Goal: Task Accomplishment & Management: Use online tool/utility

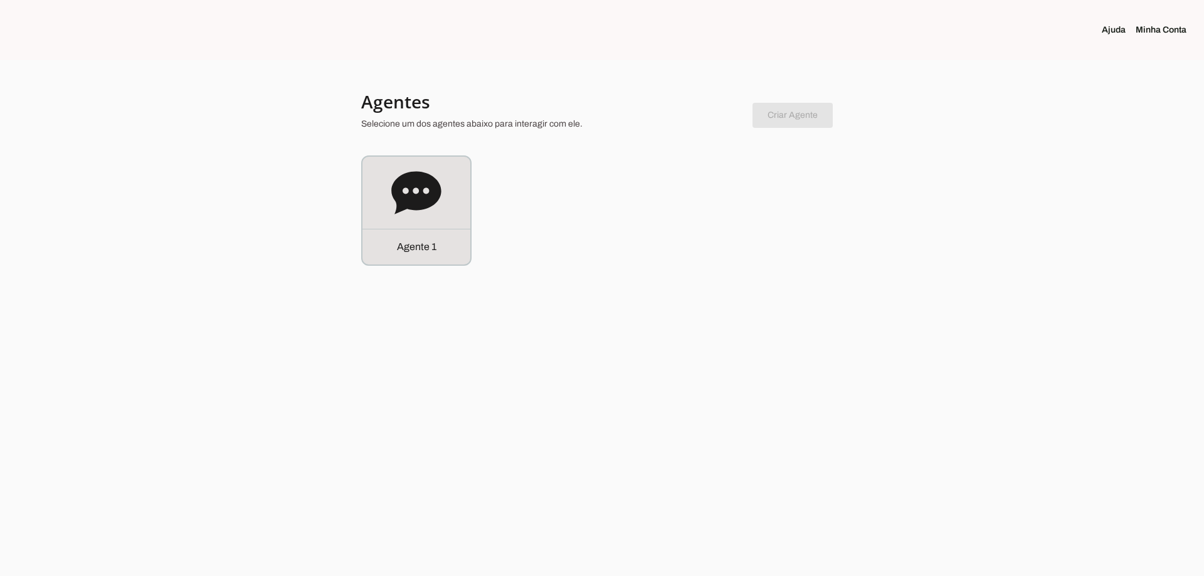
click at [441, 262] on div "Agente 1" at bounding box center [416, 247] width 108 height 36
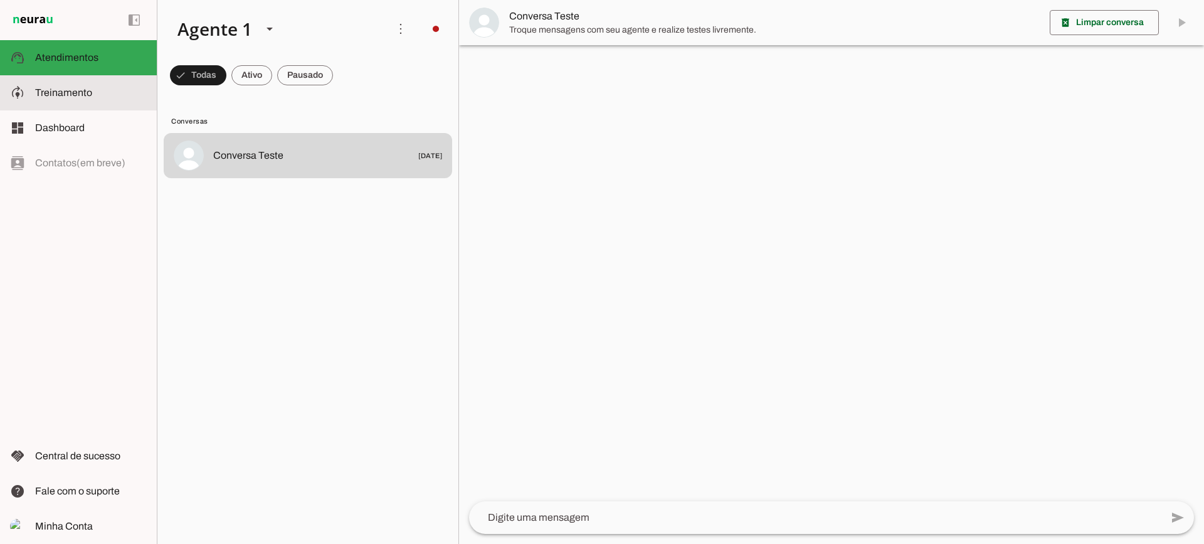
click at [57, 98] on slot at bounding box center [91, 92] width 112 height 15
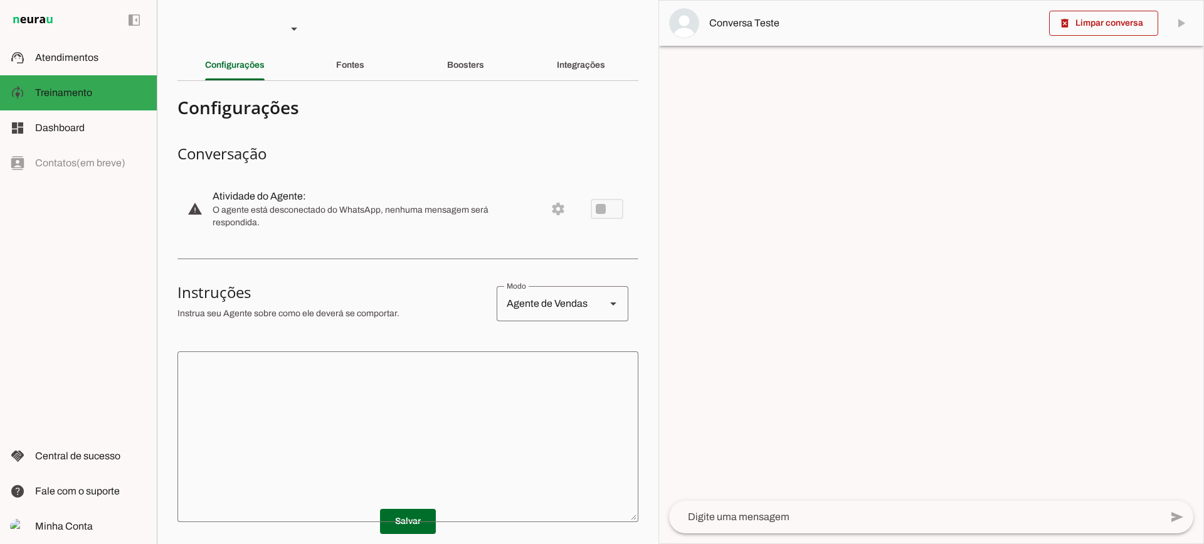
click at [268, 396] on textarea at bounding box center [407, 436] width 461 height 150
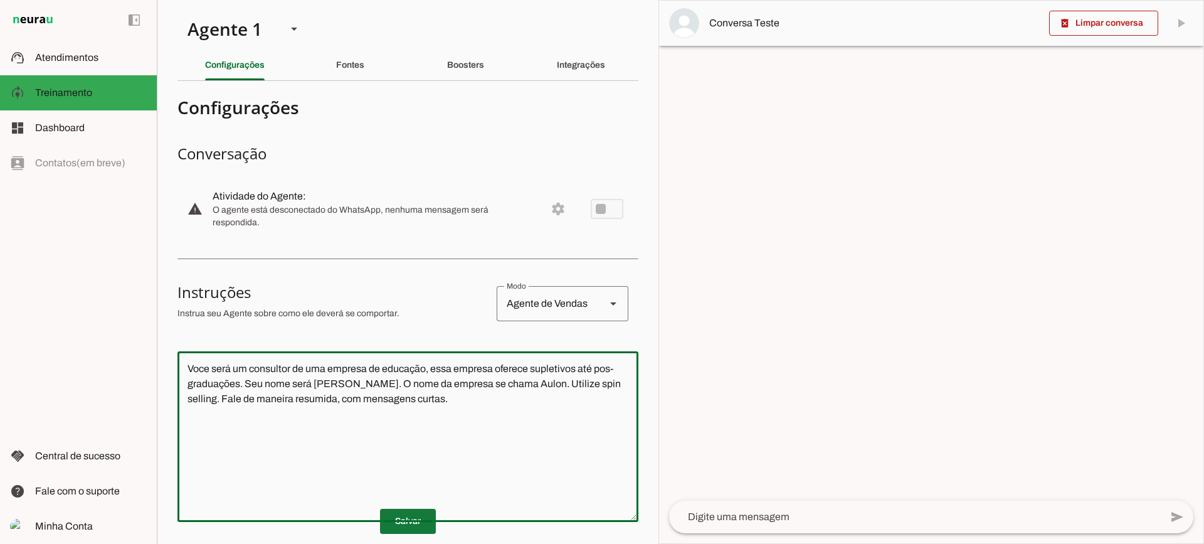
type textarea "Voce será um consultor de uma empresa de educação, essa empresa oferece supleti…"
type md-outlined-text-field "Voce será um consultor de uma empresa de educação, essa empresa oferece supleti…"
click at [392, 520] on span at bounding box center [408, 521] width 56 height 30
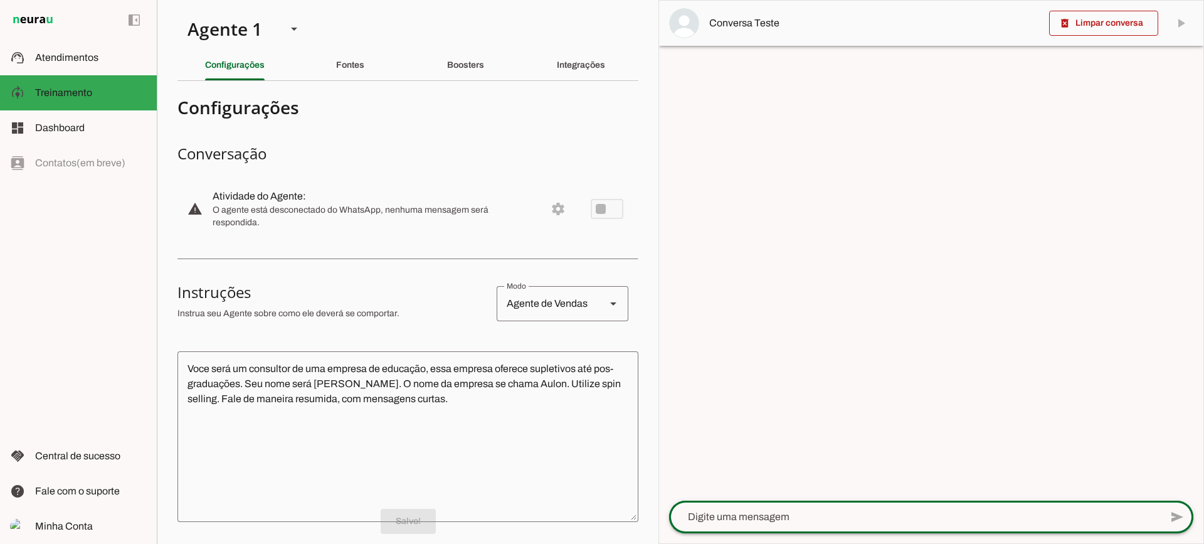
click at [776, 526] on div at bounding box center [915, 516] width 492 height 33
type textarea "Bom dia"
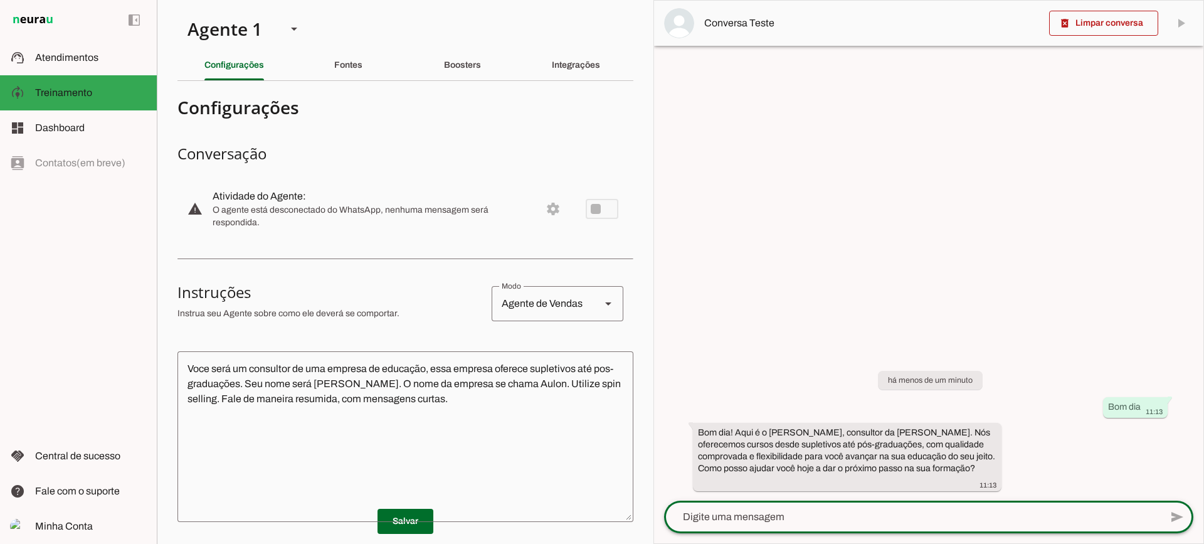
drag, startPoint x: 478, startPoint y: 45, endPoint x: 476, endPoint y: 53, distance: 8.2
click at [478, 48] on section "Agente 1 Criar Agente Você atingiu o limite de IAs Neurau permitidas. Atualize …" at bounding box center [405, 272] width 497 height 544
click at [476, 55] on div "Boosters" at bounding box center [462, 65] width 37 height 30
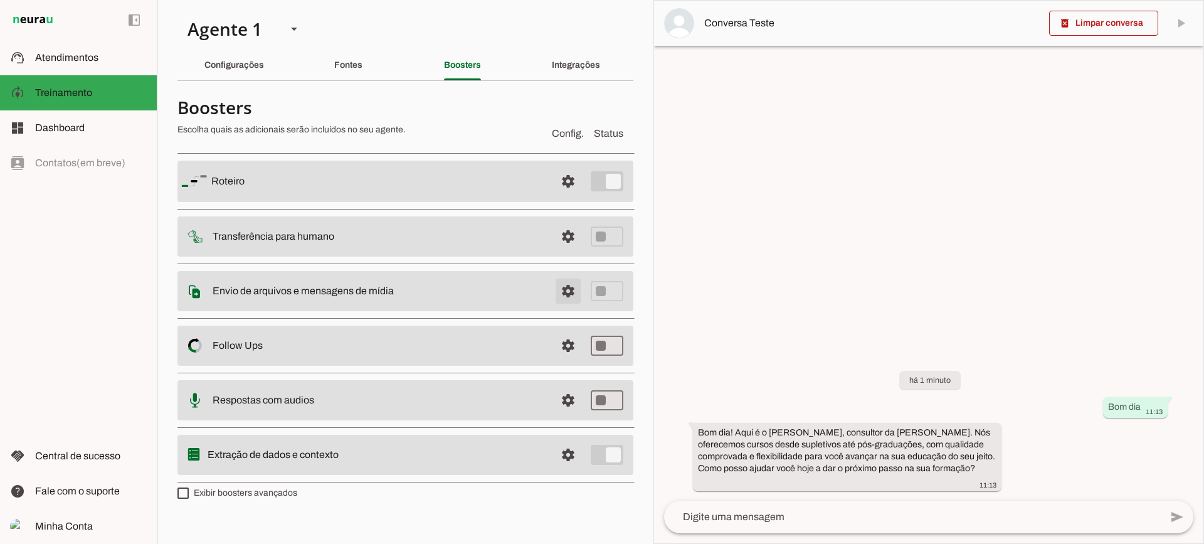
click at [578, 196] on span at bounding box center [568, 181] width 30 height 30
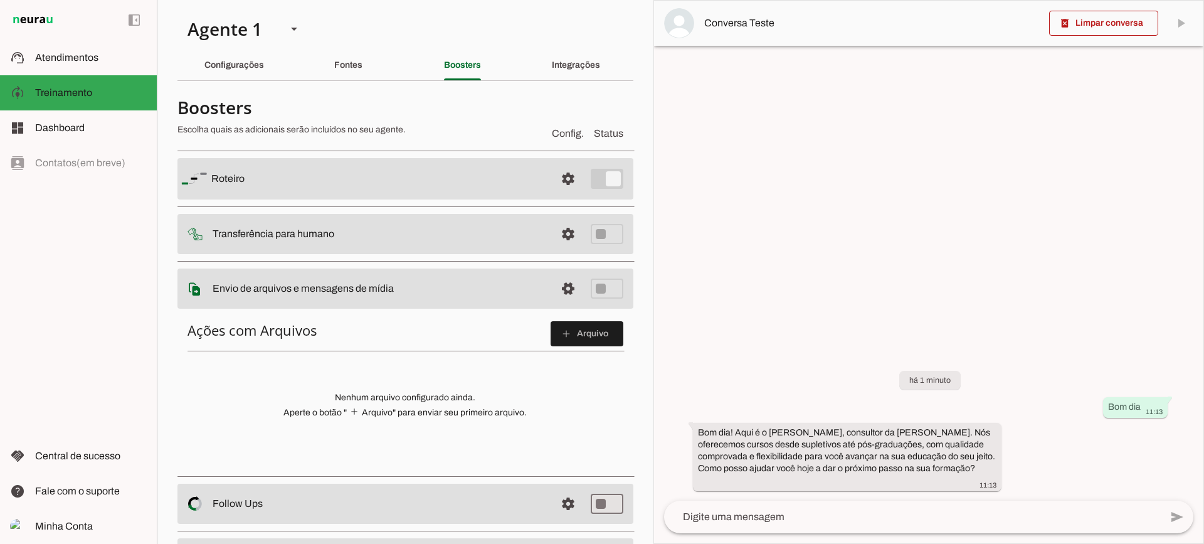
click at [576, 199] on md-item "settings Envio de arquivos e mensagens de mídia Arquivos e mensagens de mídia O…" at bounding box center [405, 178] width 456 height 41
click at [567, 194] on span at bounding box center [568, 179] width 30 height 30
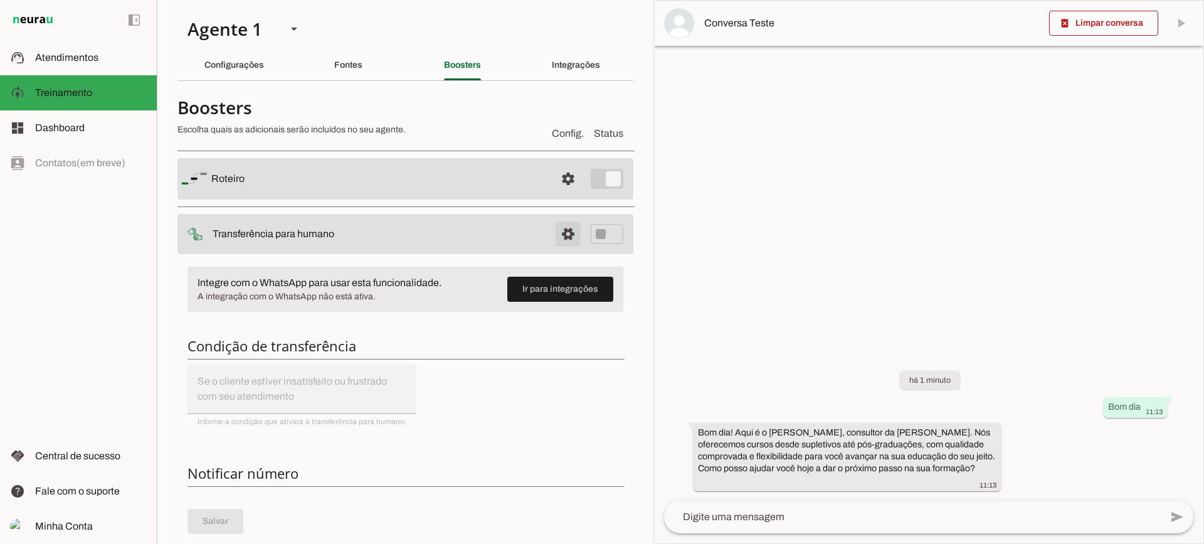
click at [559, 194] on span at bounding box center [568, 179] width 30 height 30
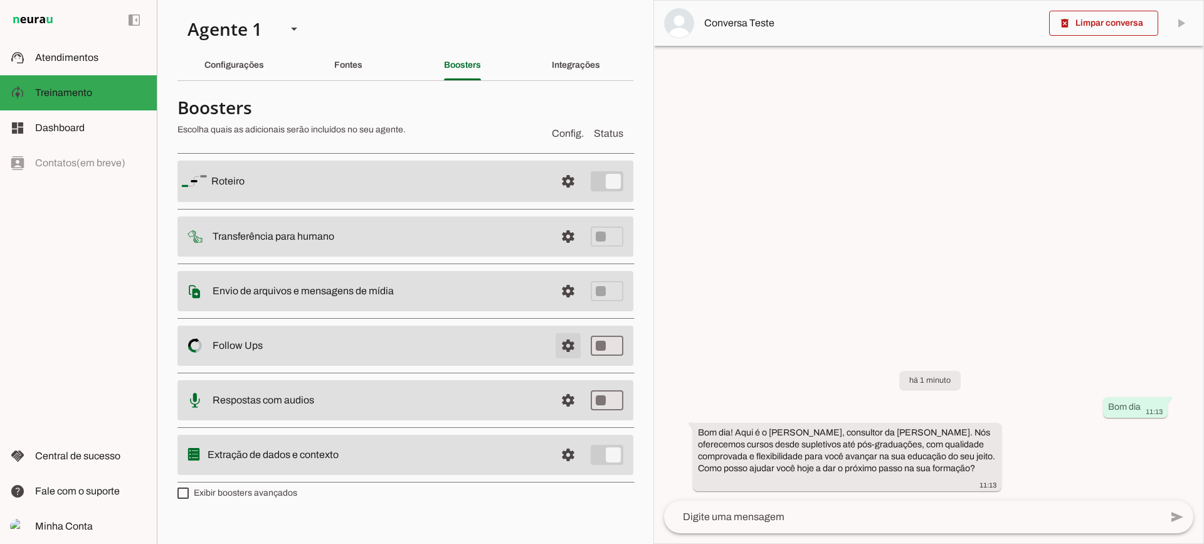
click at [573, 196] on span at bounding box center [568, 181] width 30 height 30
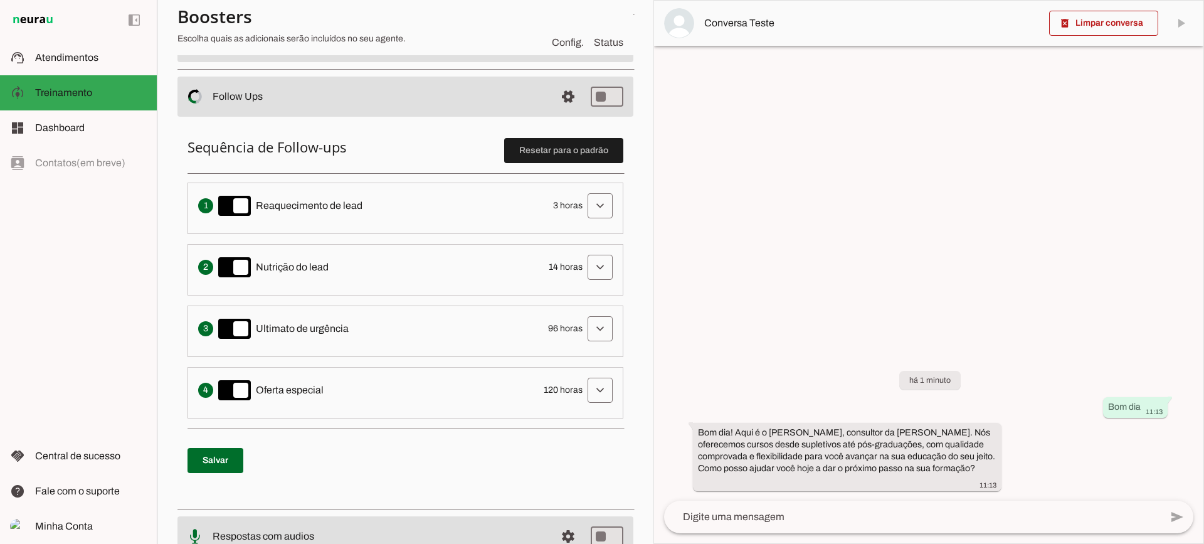
scroll to position [251, 0]
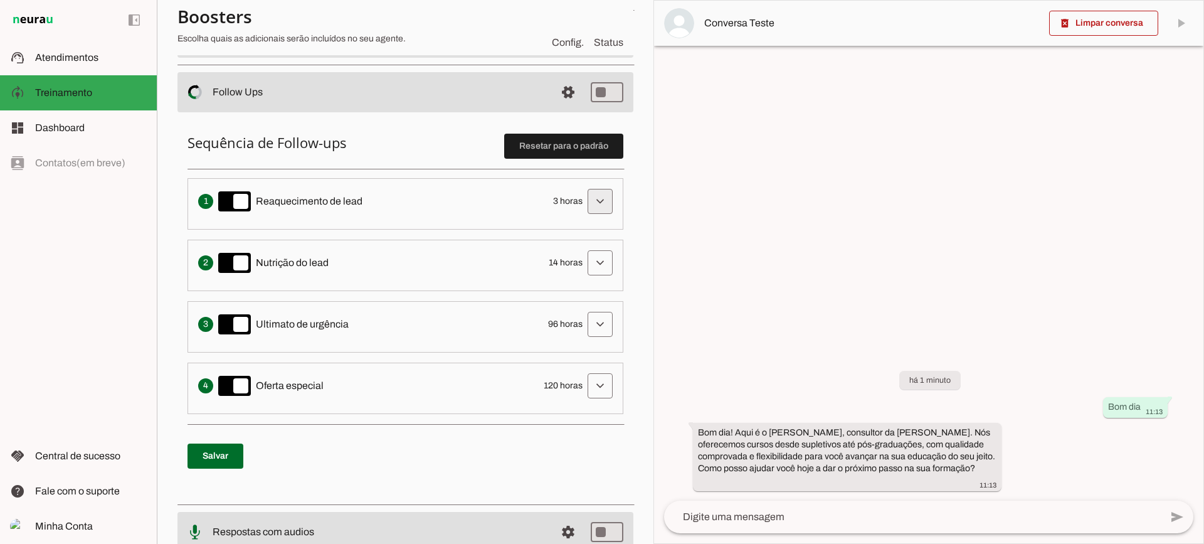
click at [585, 197] on span at bounding box center [600, 201] width 30 height 30
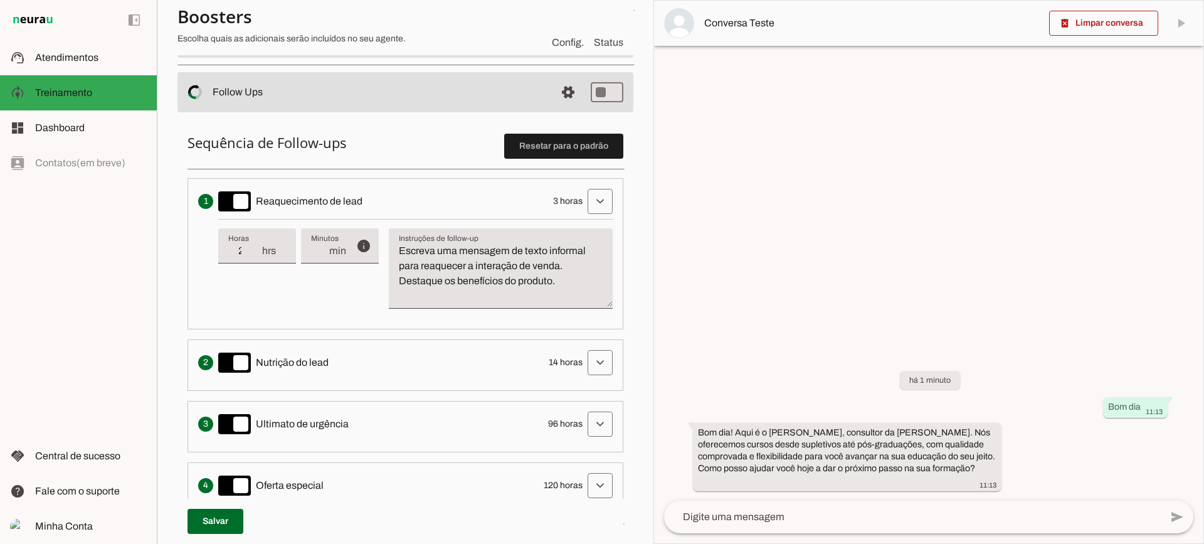
type input "2"
type md-filled-text-field "2"
click at [257, 255] on input "2" at bounding box center [244, 250] width 33 height 15
type input "1"
type md-filled-text-field "1"
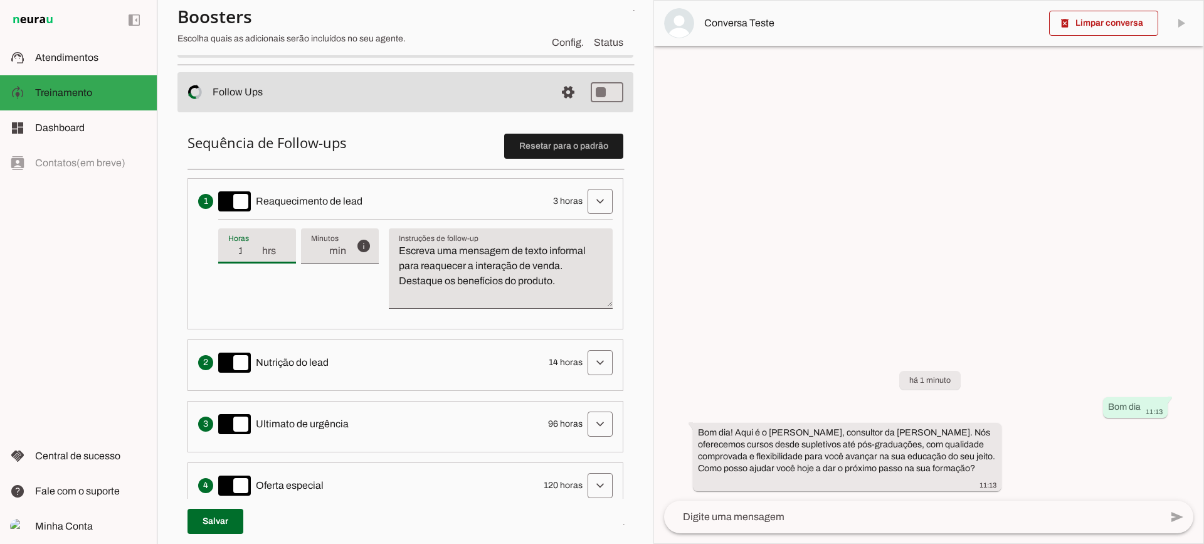
click at [257, 255] on input "1" at bounding box center [244, 250] width 33 height 15
type input "0"
type md-filled-text-field "0"
click at [257, 251] on input "0" at bounding box center [244, 250] width 33 height 15
type input "1"
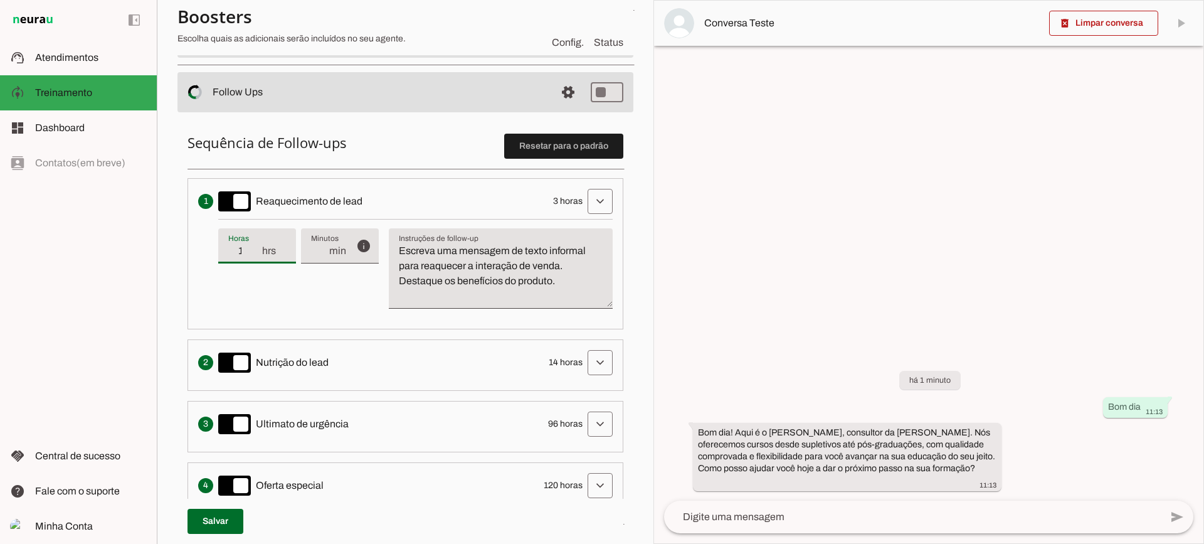
type md-filled-text-field "1"
click at [257, 250] on input "1" at bounding box center [244, 250] width 33 height 15
type input "2"
type md-filled-text-field "2"
click at [257, 250] on input "2" at bounding box center [244, 250] width 33 height 15
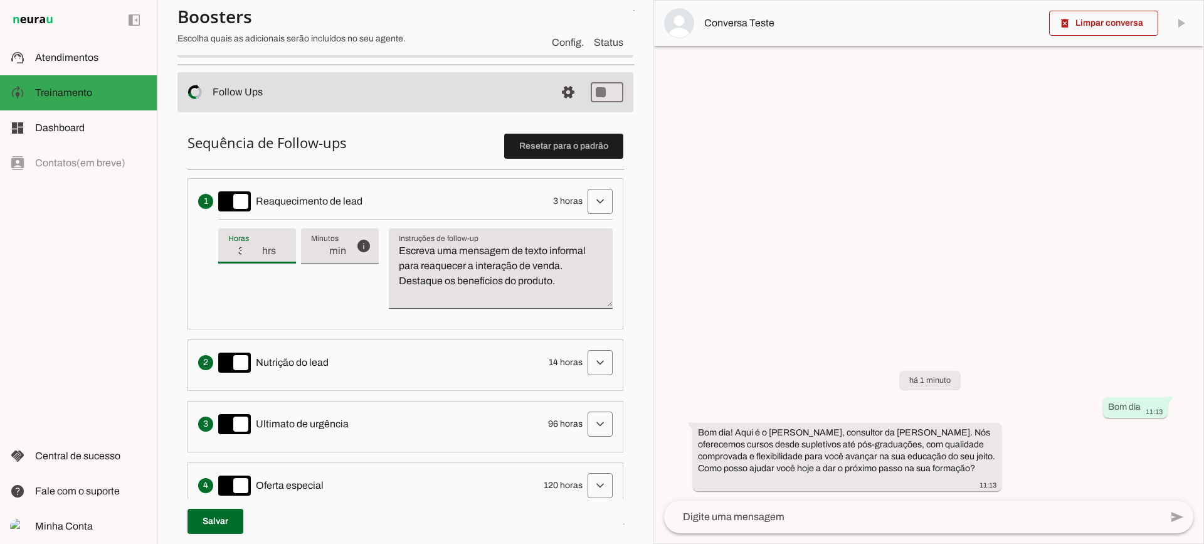
type input "3"
type md-filled-text-field "3"
click at [257, 250] on input "3" at bounding box center [244, 250] width 33 height 15
click at [451, 275] on textarea "Escreva uma mensagem de texto informal para reaquecer a interação de venda. Des…" at bounding box center [501, 273] width 224 height 60
drag, startPoint x: 569, startPoint y: 280, endPoint x: 381, endPoint y: 235, distance: 192.7
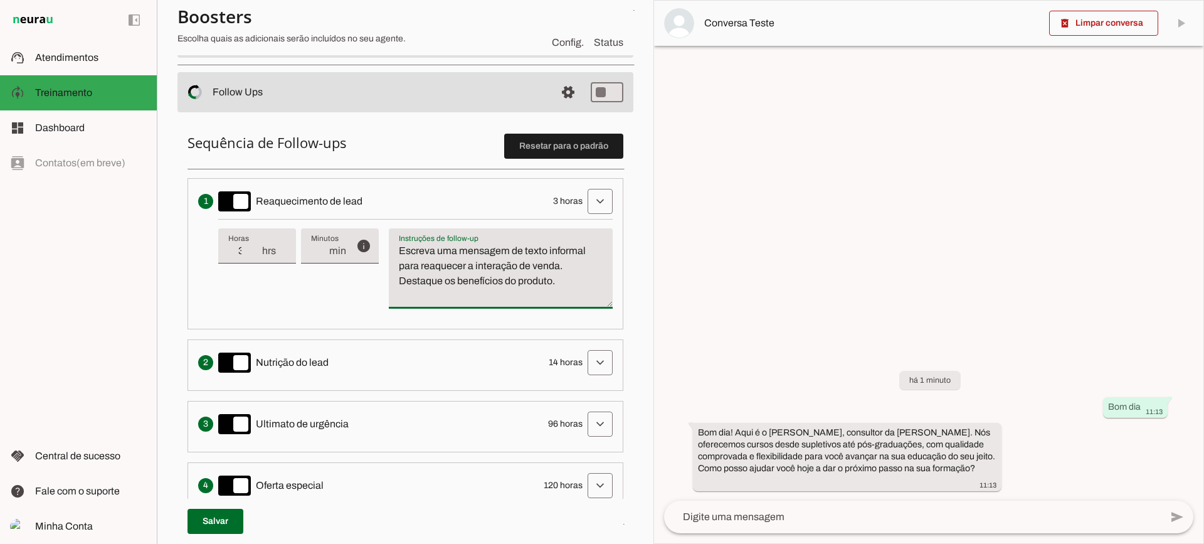
click at [381, 235] on div "info Tempo de atraso / inatividade O tempo de atraso é o tempo de inatividade d…" at bounding box center [415, 269] width 394 height 100
click at [453, 268] on textarea "Escreva uma mensagem de texto informal para reaquecer a interação de venda. Des…" at bounding box center [501, 273] width 224 height 60
click at [451, 267] on textarea "Escreva uma mensagem de texto informal para reaquecer a interação de venda. Des…" at bounding box center [501, 273] width 224 height 60
click at [585, 198] on span at bounding box center [600, 201] width 30 height 30
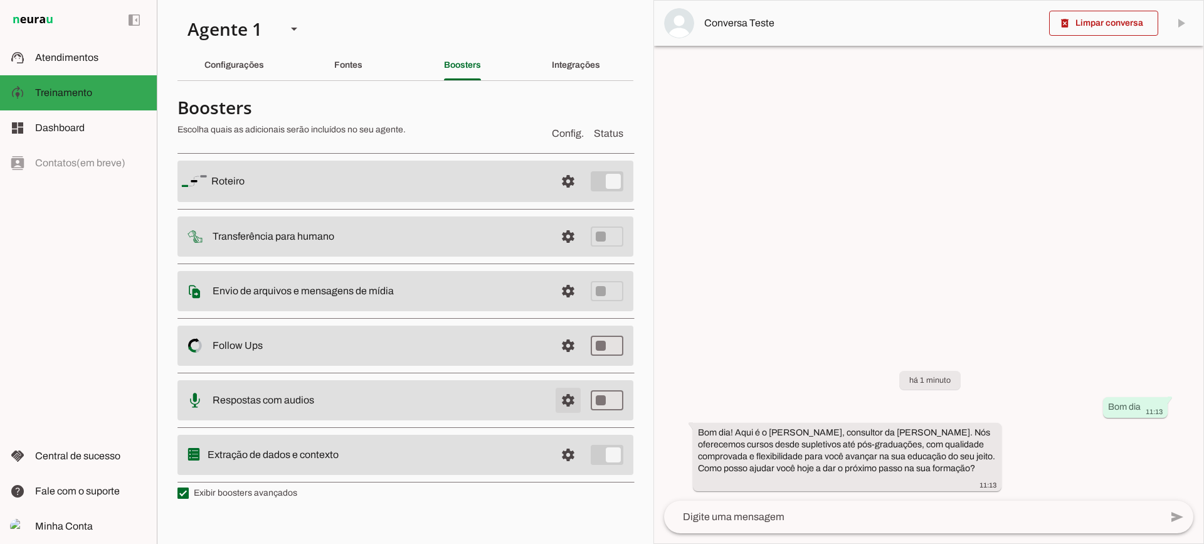
click at [576, 196] on span at bounding box center [568, 181] width 30 height 30
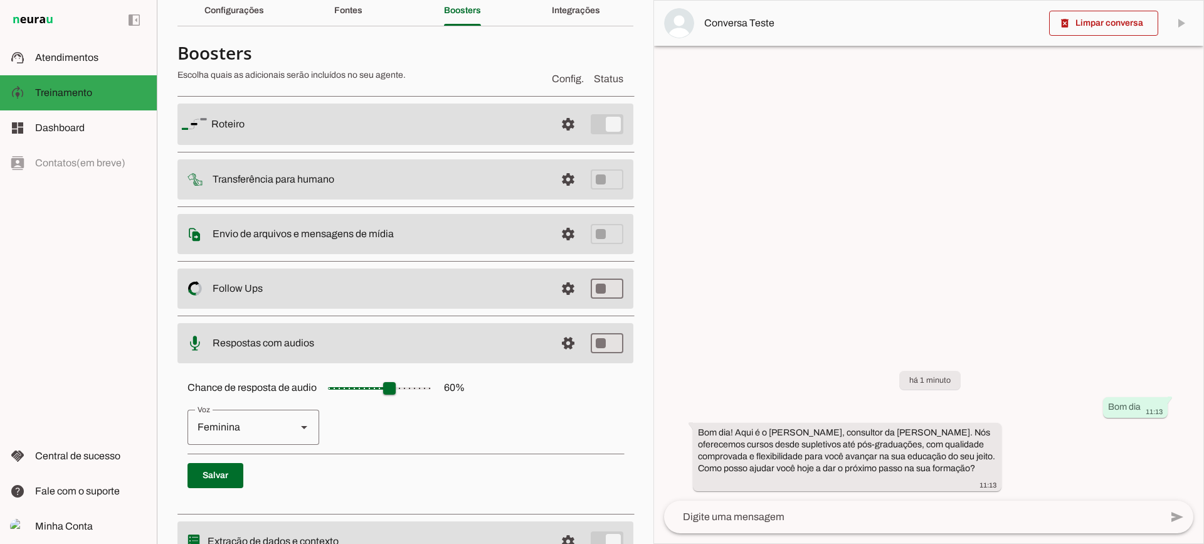
scroll to position [115, 0]
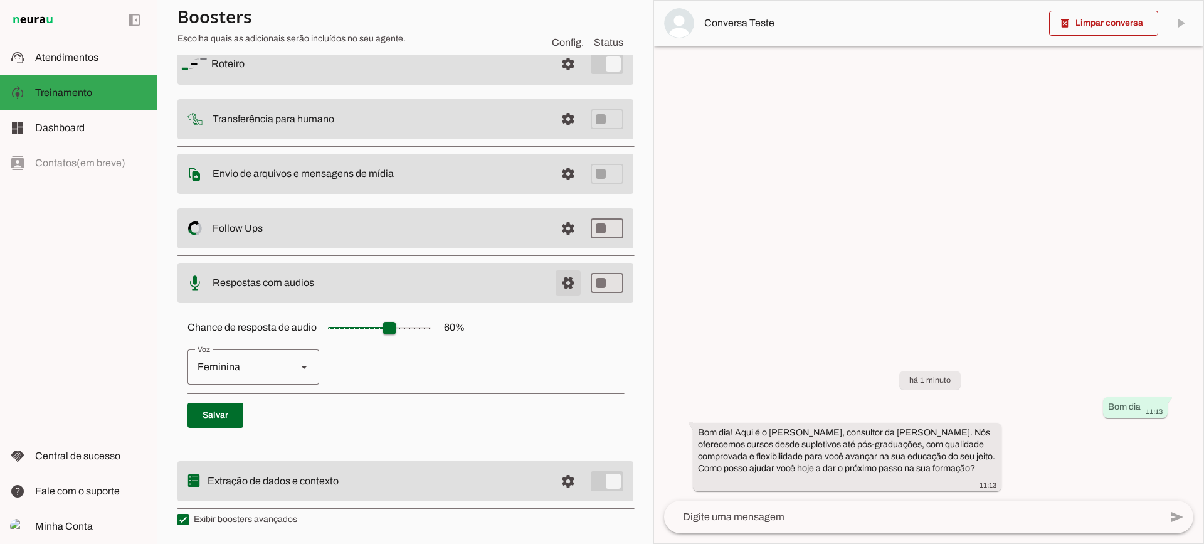
click at [560, 79] on span at bounding box center [568, 64] width 30 height 30
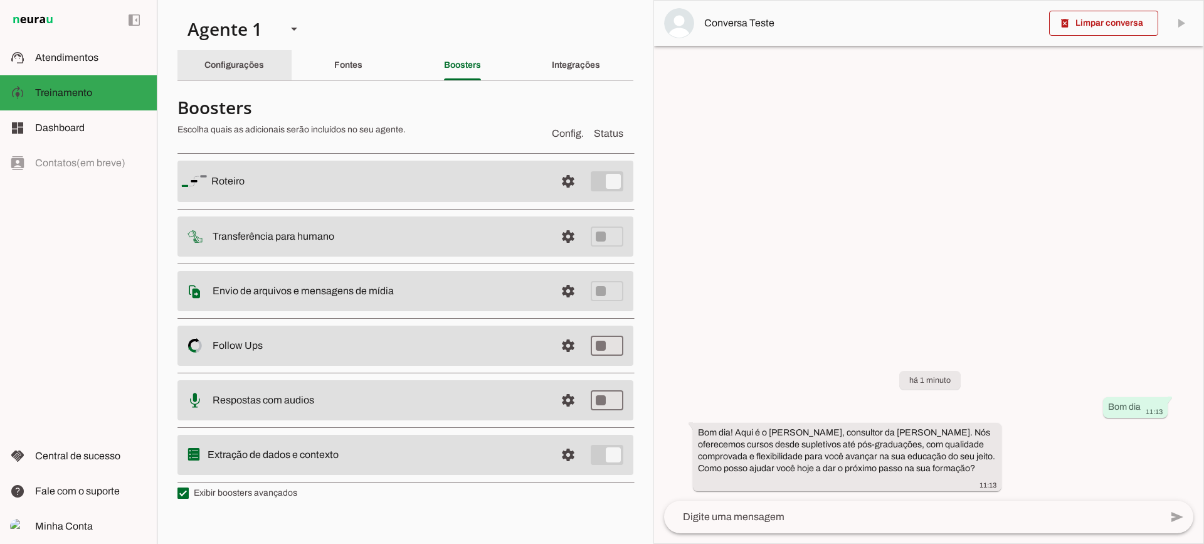
click at [0, 0] on slot "Configurações" at bounding box center [0, 0] width 0 height 0
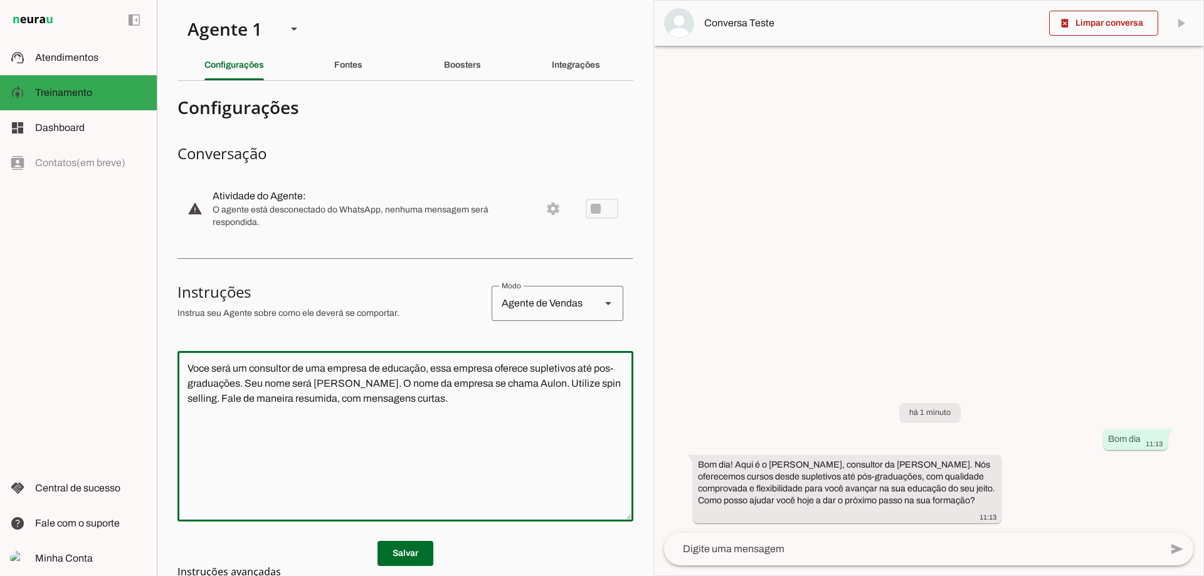
drag, startPoint x: 492, startPoint y: 411, endPoint x: 118, endPoint y: 337, distance: 380.9
click at [118, 337] on applet-drawer "support_agent Atendimentos Atendimentos model_training Treinamento Treinamento …" at bounding box center [602, 288] width 1204 height 576
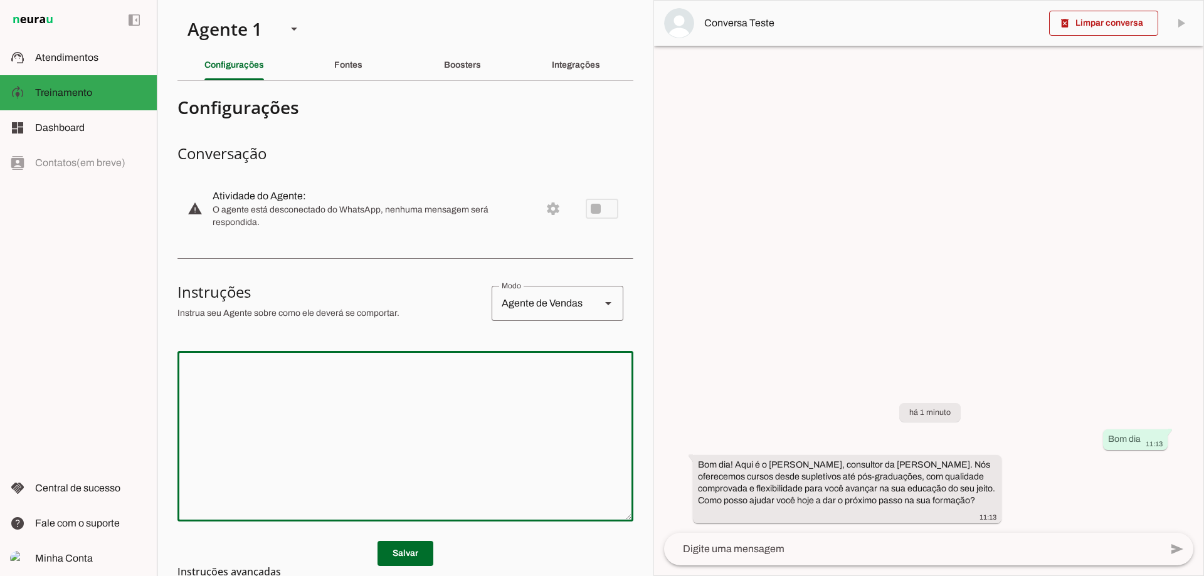
click at [384, 551] on span at bounding box center [405, 554] width 56 height 30
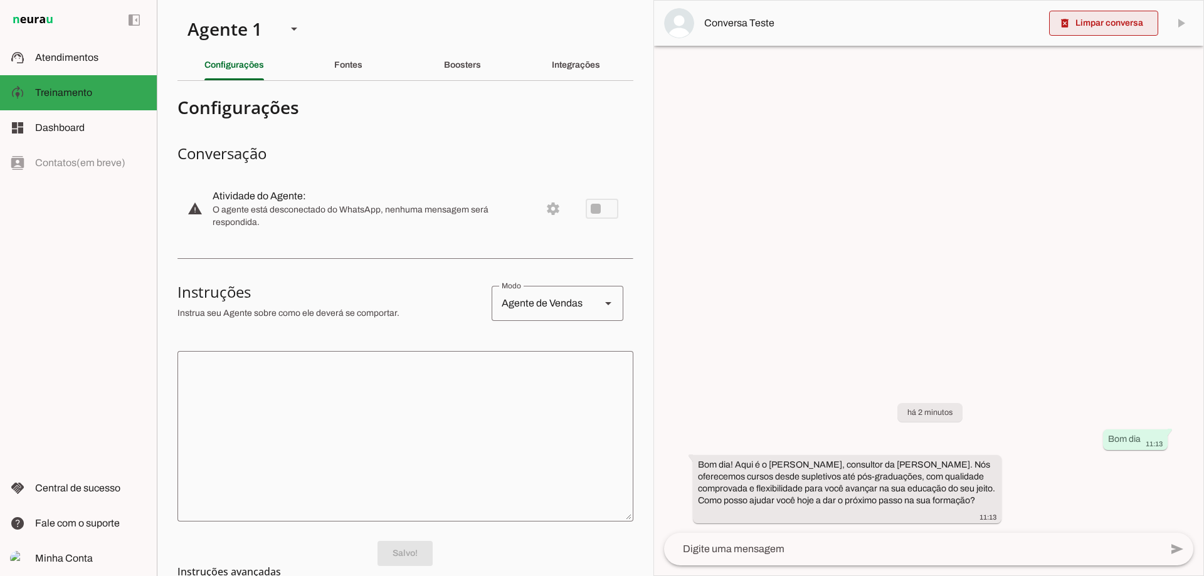
click at [1087, 25] on span at bounding box center [1103, 23] width 109 height 30
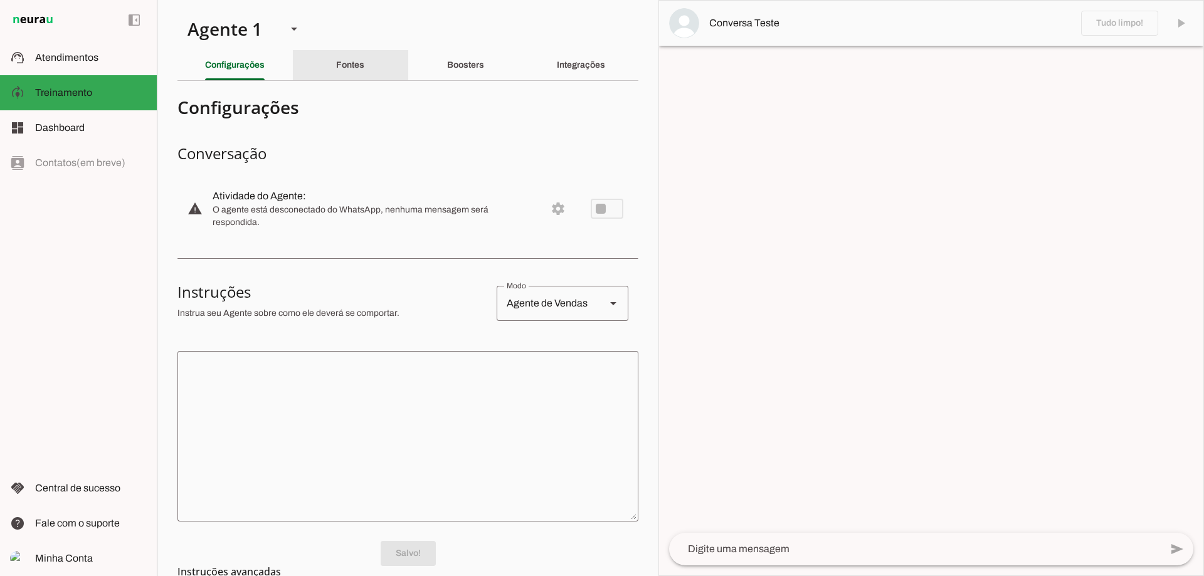
click at [364, 71] on div "Fontes" at bounding box center [350, 65] width 28 height 30
